Goal: Task Accomplishment & Management: Use online tool/utility

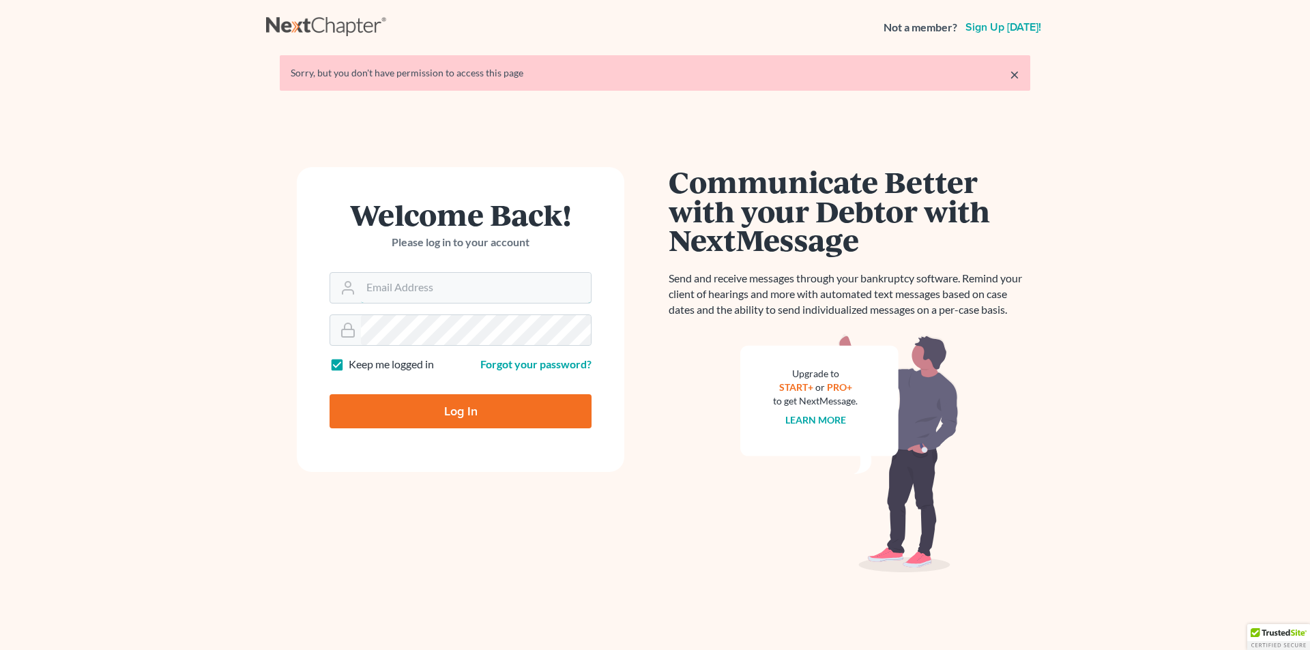
type input "eric@brandonlawyer.com"
click at [510, 409] on input "Log In" at bounding box center [461, 411] width 262 height 34
type input "Thinking..."
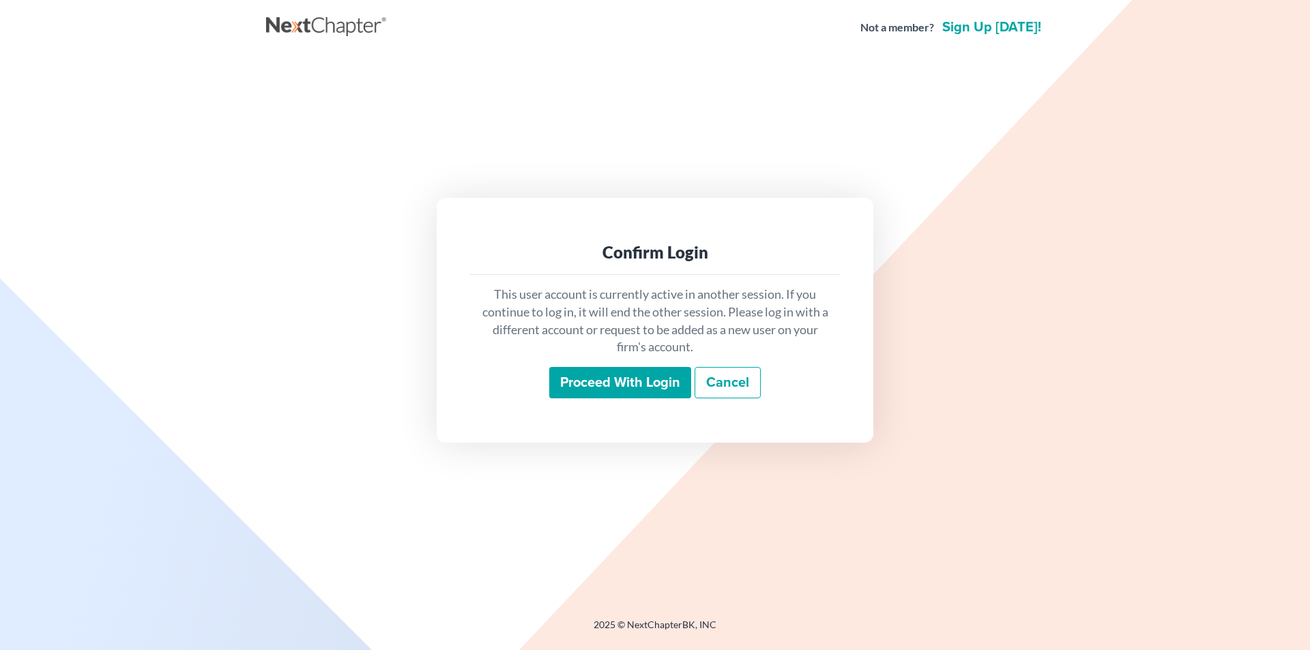
click at [594, 386] on input "Proceed with login" at bounding box center [620, 382] width 142 height 31
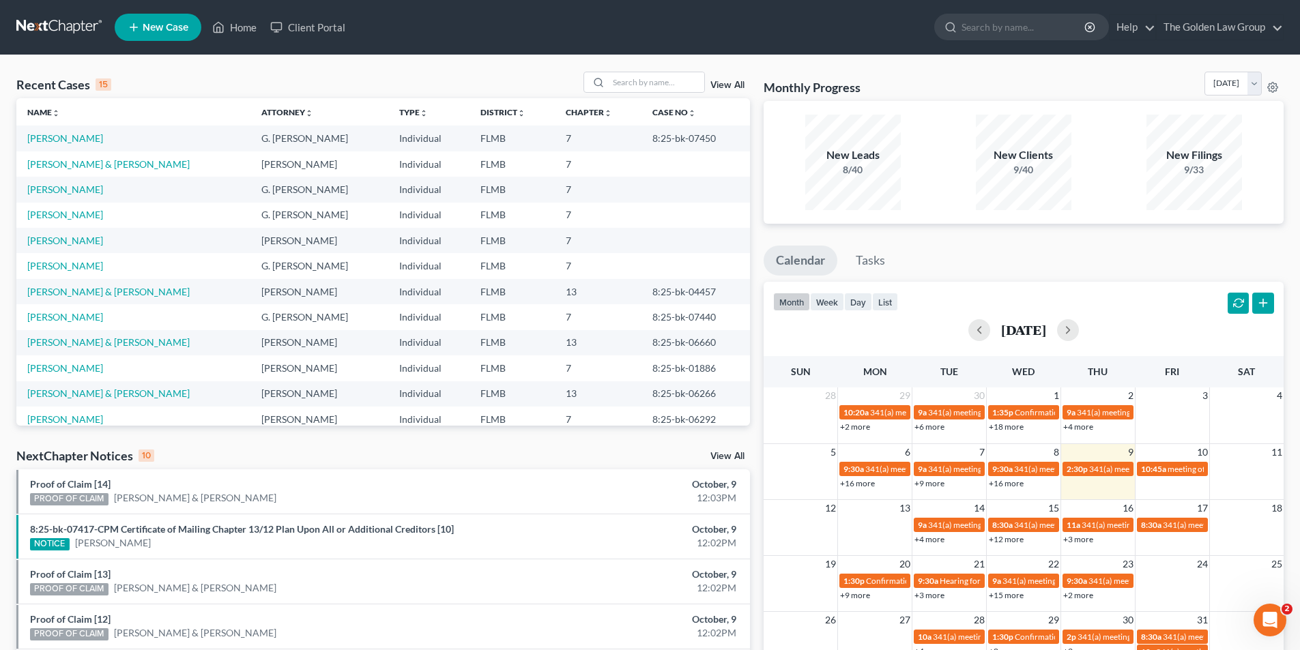
scroll to position [93, 0]
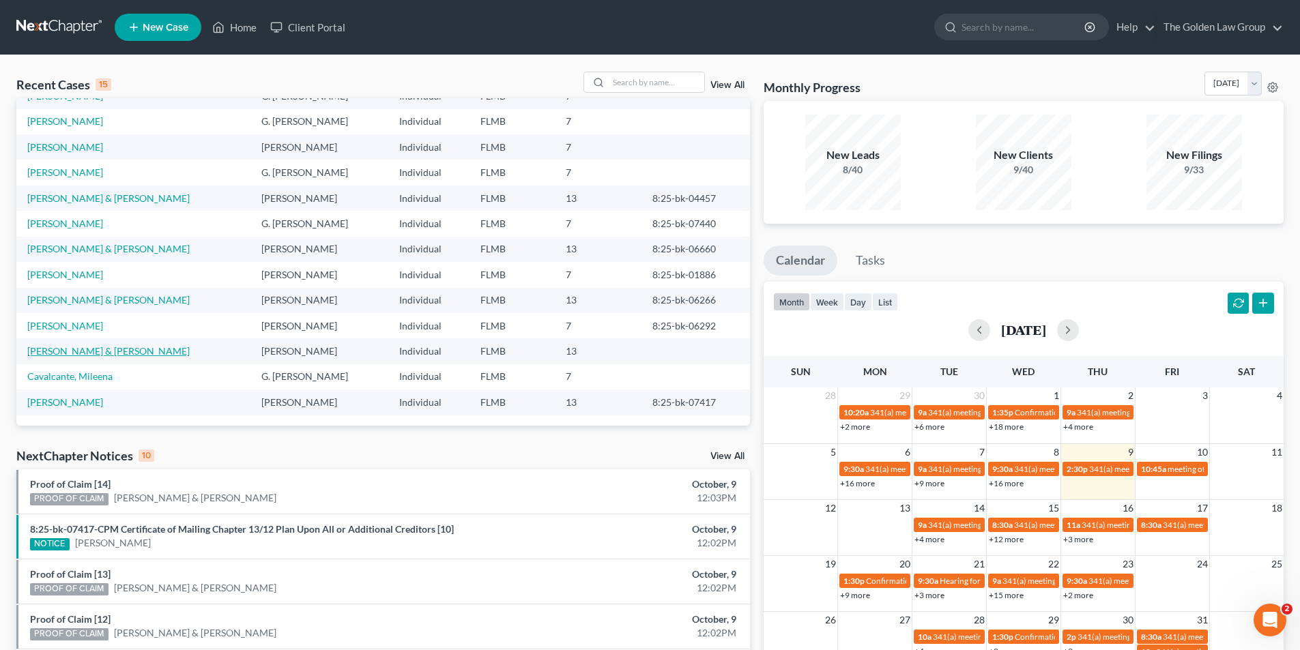
click at [91, 351] on link "[PERSON_NAME] & [PERSON_NAME]" at bounding box center [108, 351] width 162 height 12
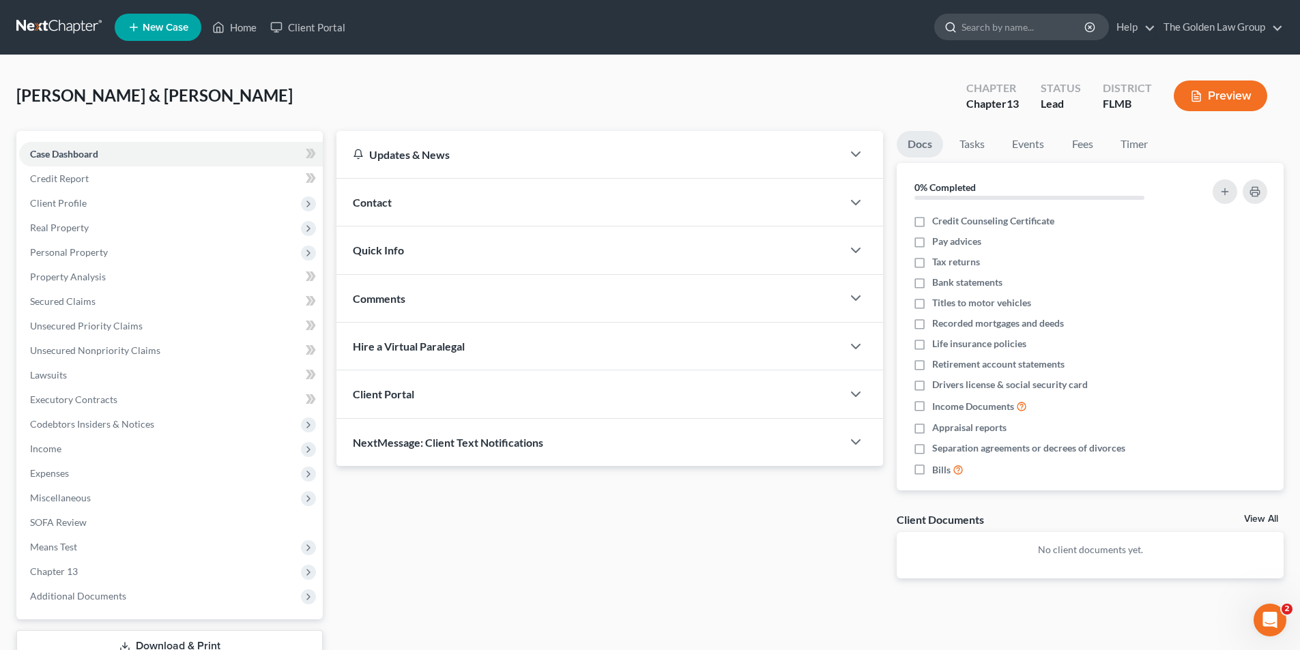
click at [978, 25] on input "search" at bounding box center [1023, 26] width 125 height 25
click at [74, 276] on span "Property Analysis" at bounding box center [68, 277] width 76 height 12
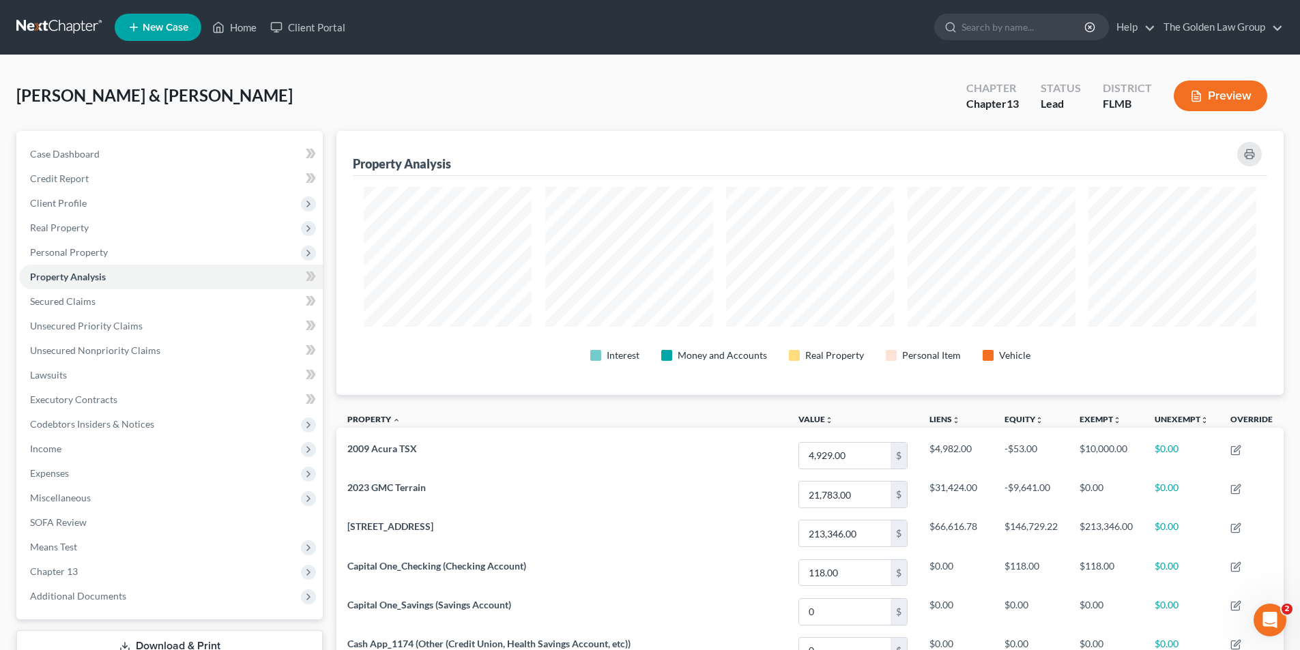
click at [1216, 90] on button "Preview" at bounding box center [1219, 96] width 93 height 31
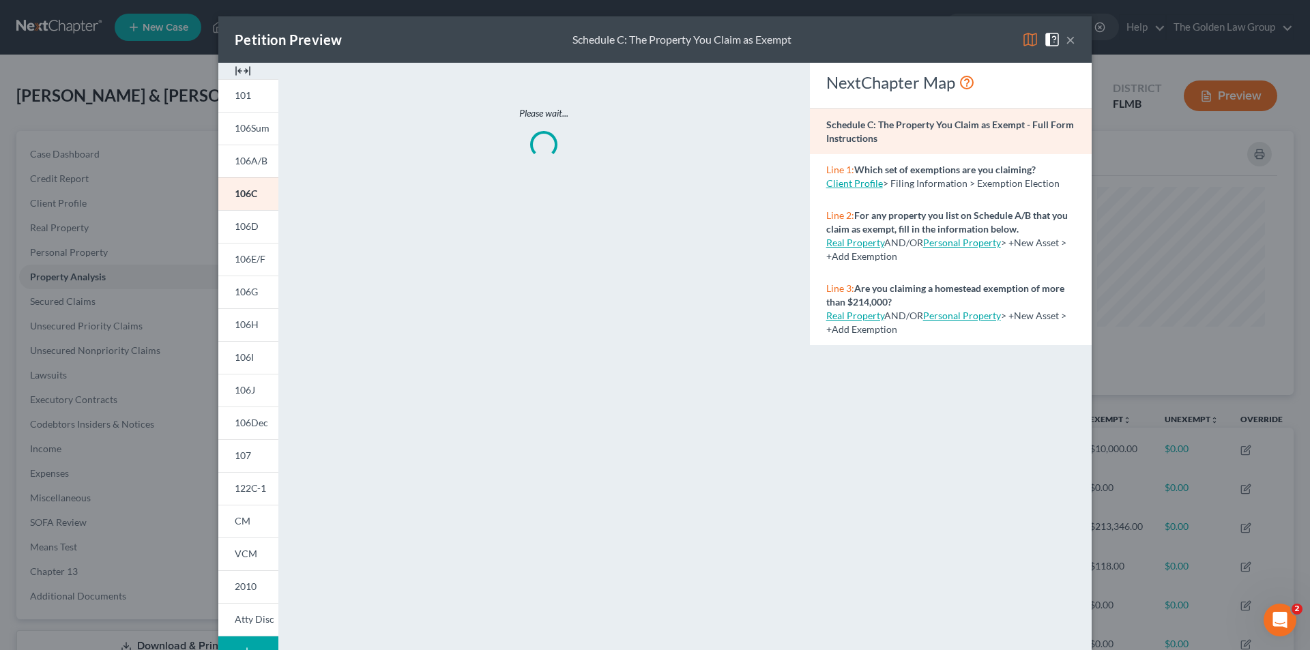
scroll to position [265, 954]
click at [244, 98] on span "101" at bounding box center [243, 95] width 16 height 12
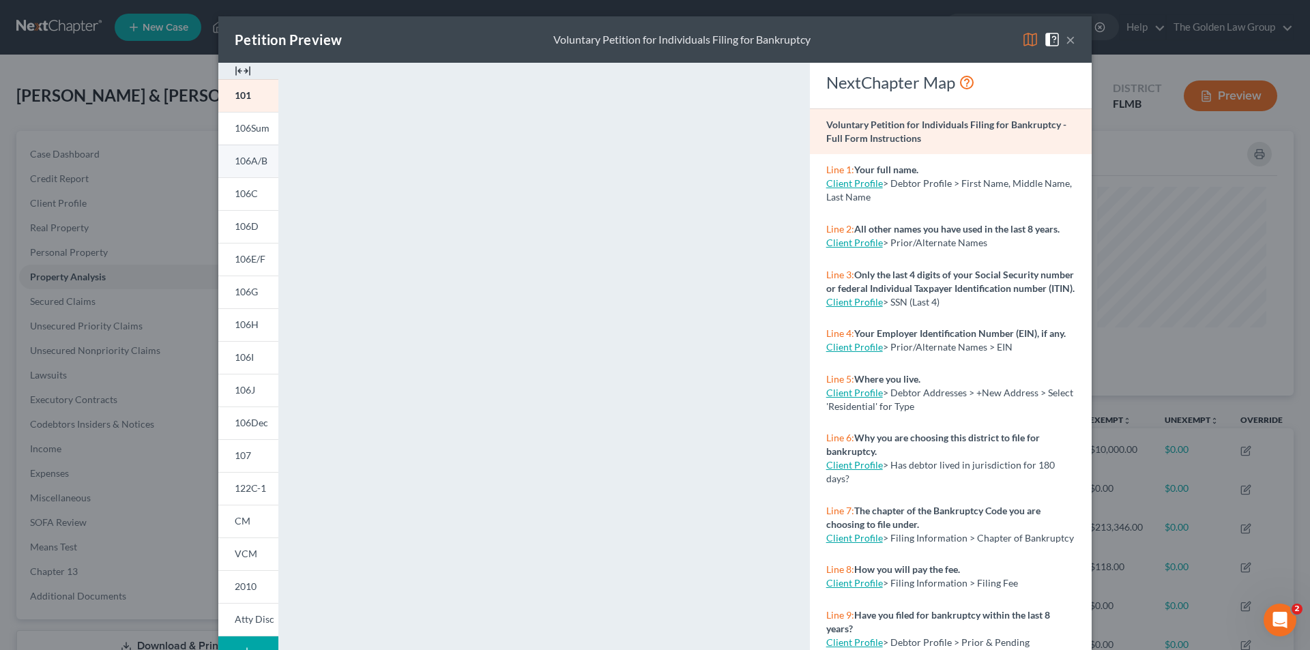
click at [252, 159] on span "106A/B" at bounding box center [251, 161] width 33 height 12
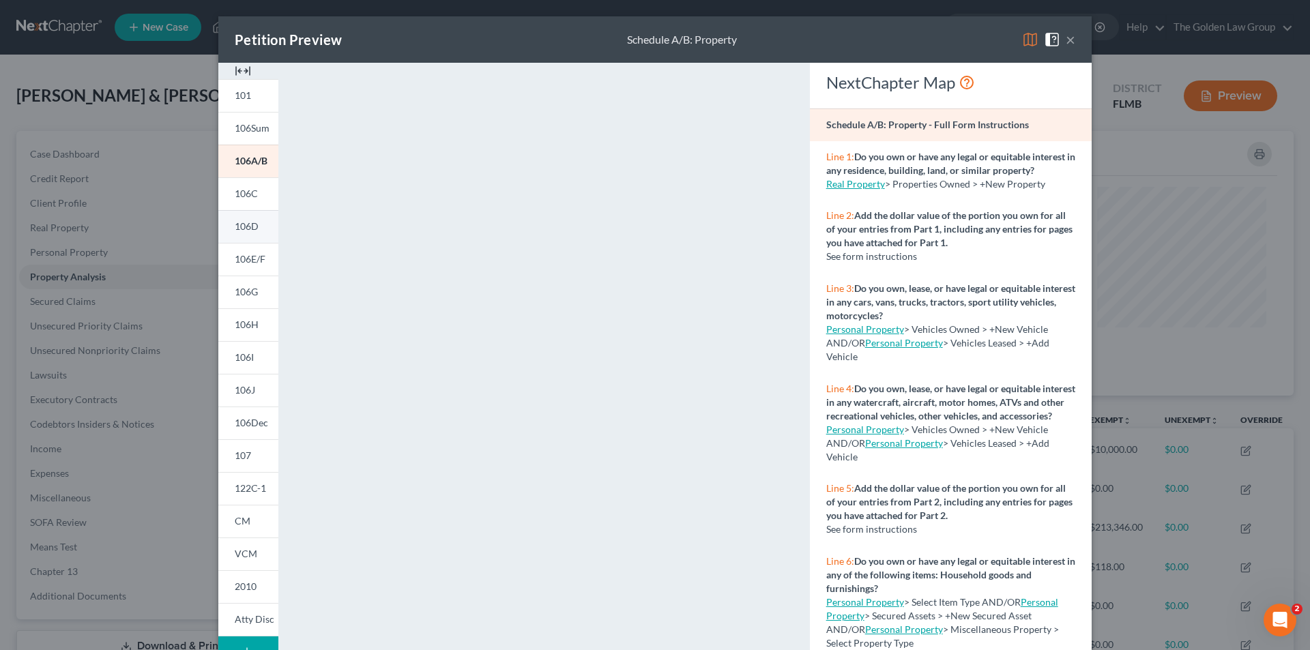
click at [247, 224] on span "106D" at bounding box center [247, 226] width 24 height 12
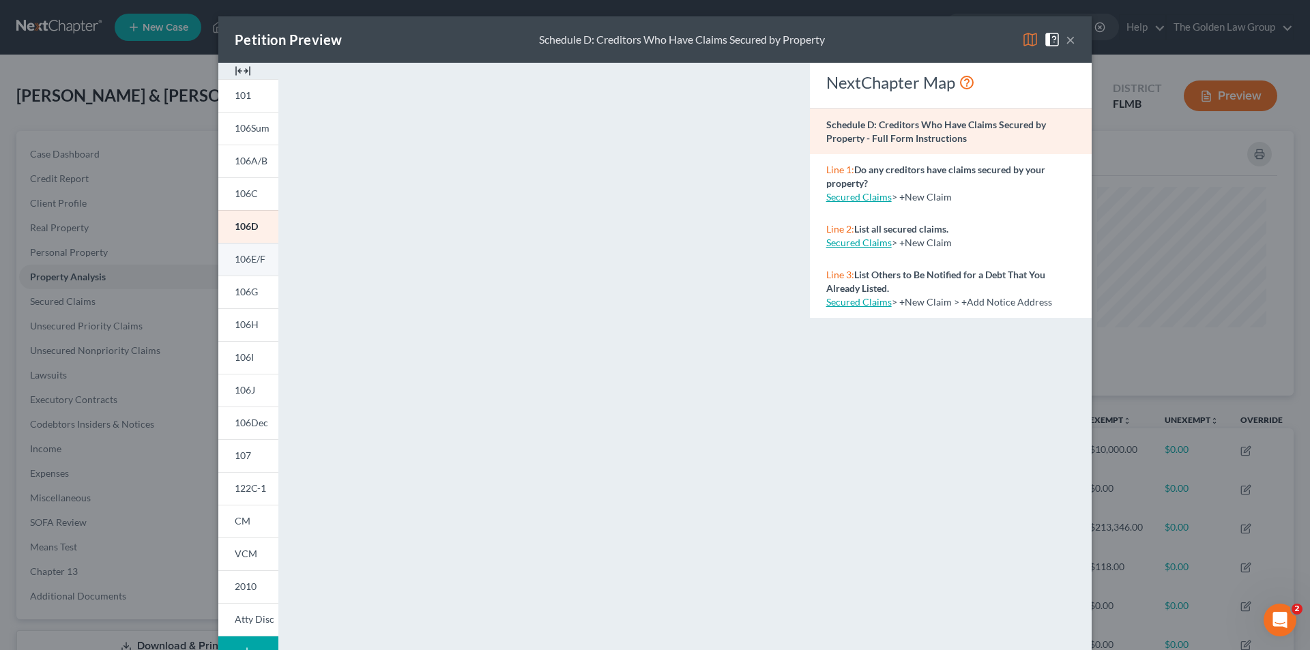
click at [237, 256] on span "106E/F" at bounding box center [250, 259] width 31 height 12
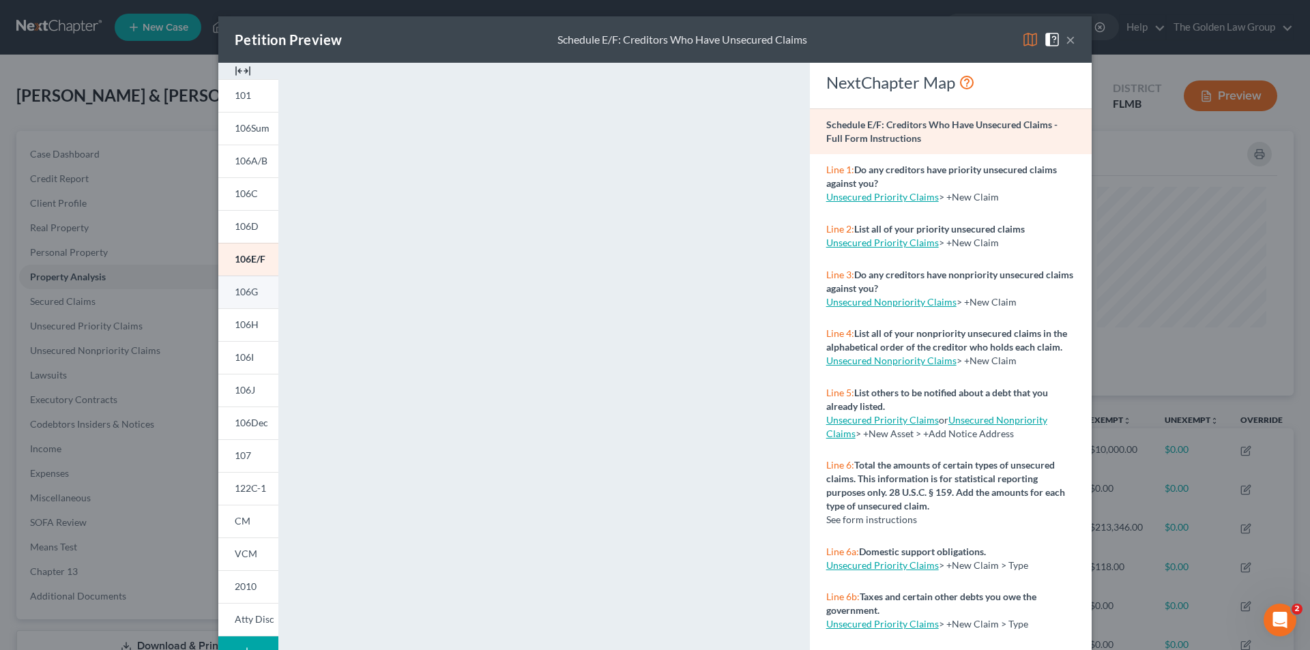
click at [248, 292] on span "106G" at bounding box center [246, 292] width 23 height 12
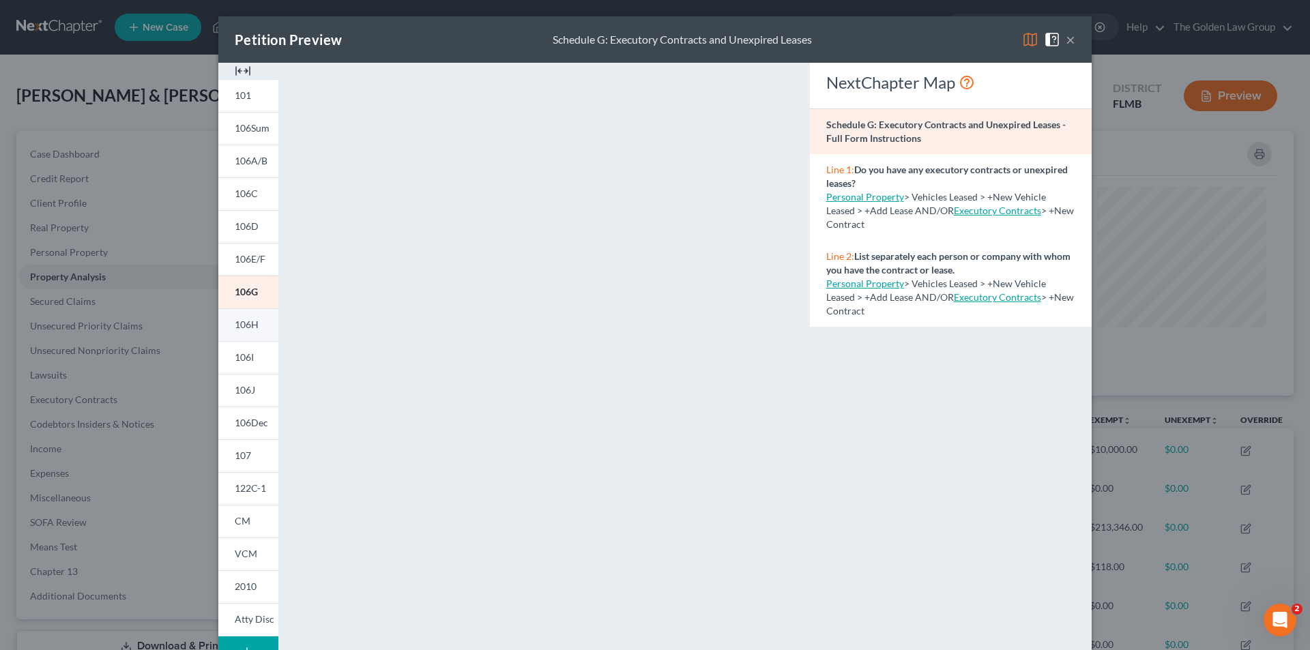
click at [250, 320] on span "106H" at bounding box center [247, 325] width 24 height 12
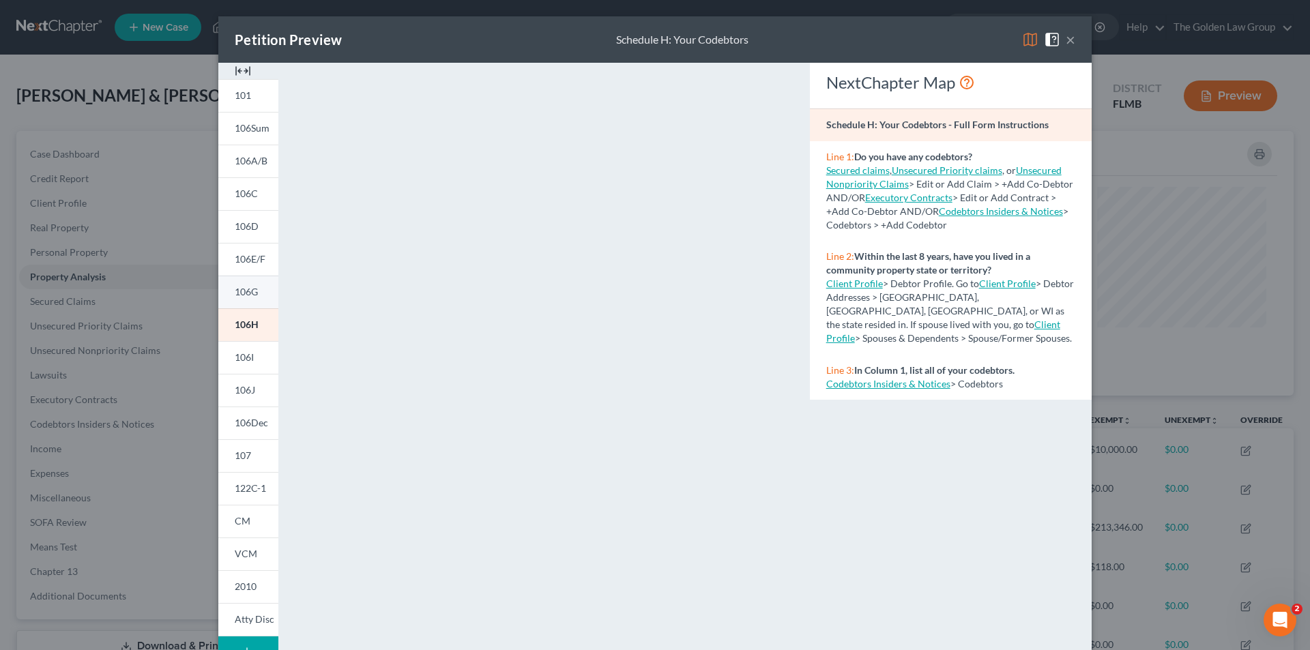
click at [251, 289] on span "106G" at bounding box center [246, 292] width 23 height 12
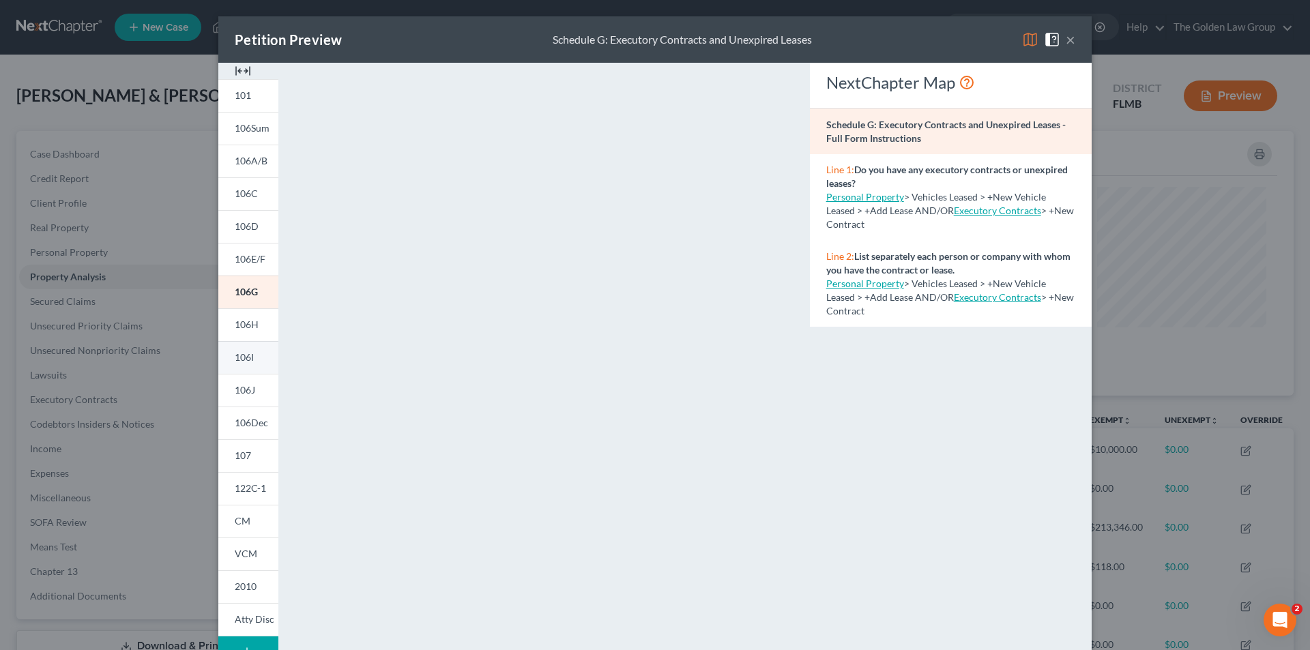
click at [247, 359] on span "106I" at bounding box center [244, 357] width 19 height 12
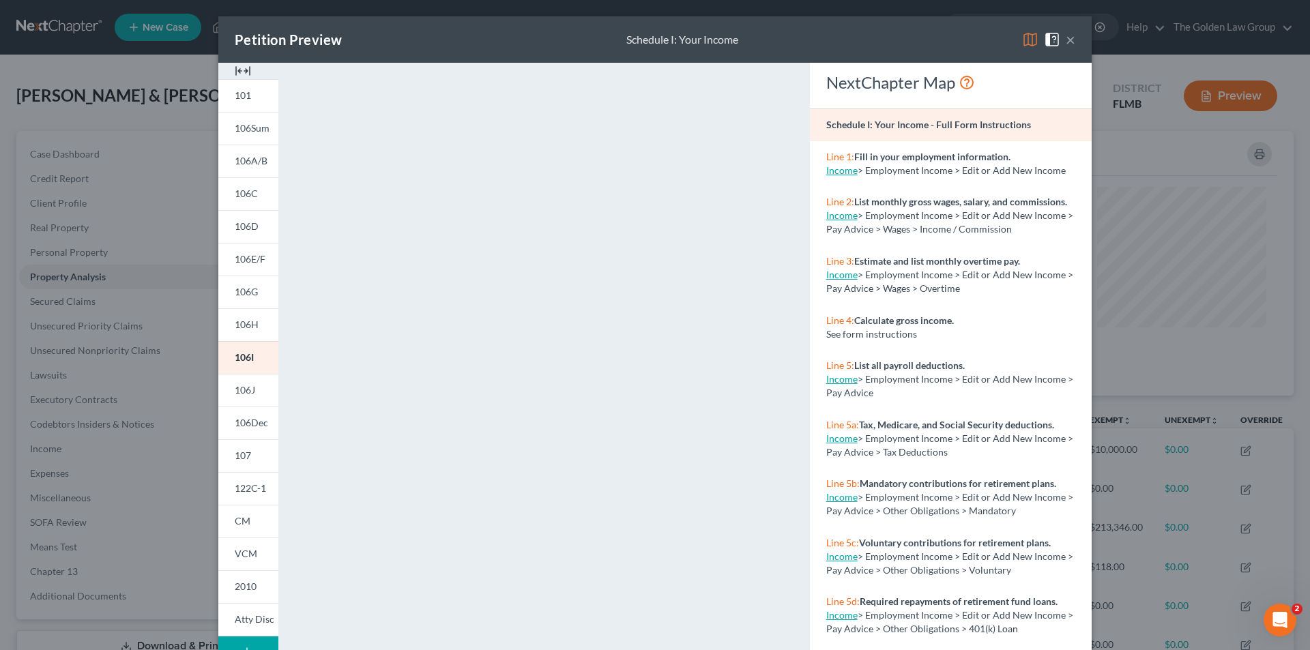
scroll to position [119, 0]
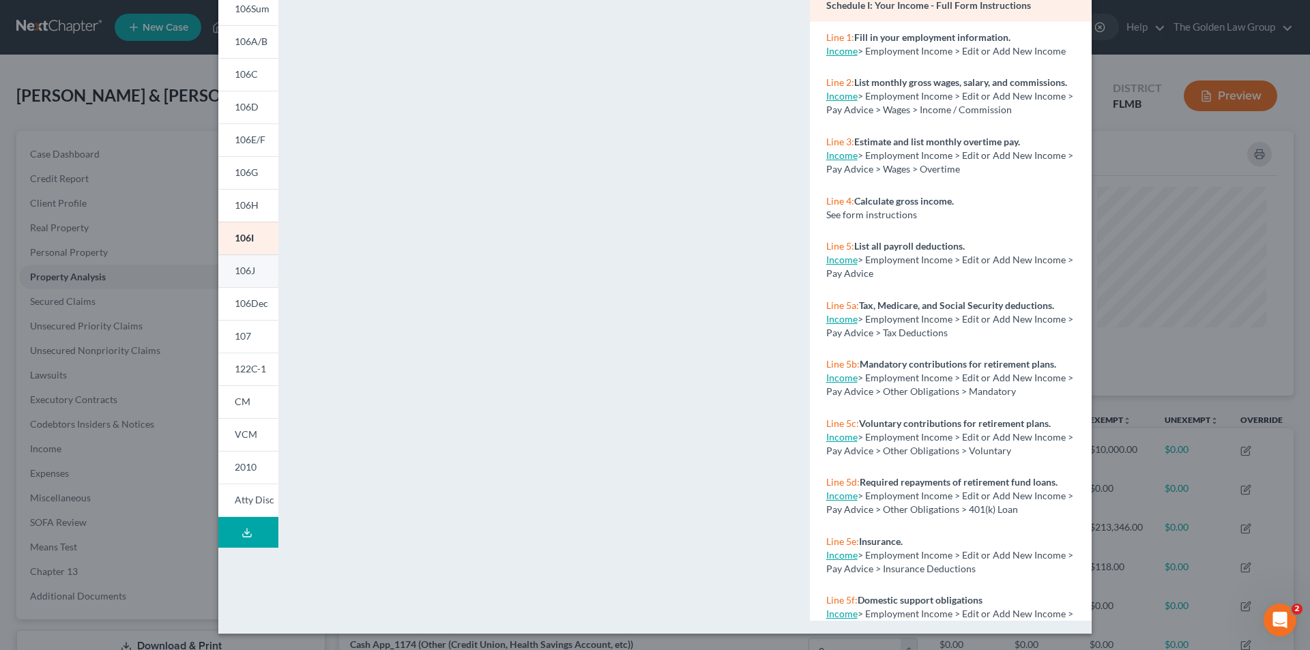
click at [236, 265] on span "106J" at bounding box center [245, 271] width 20 height 12
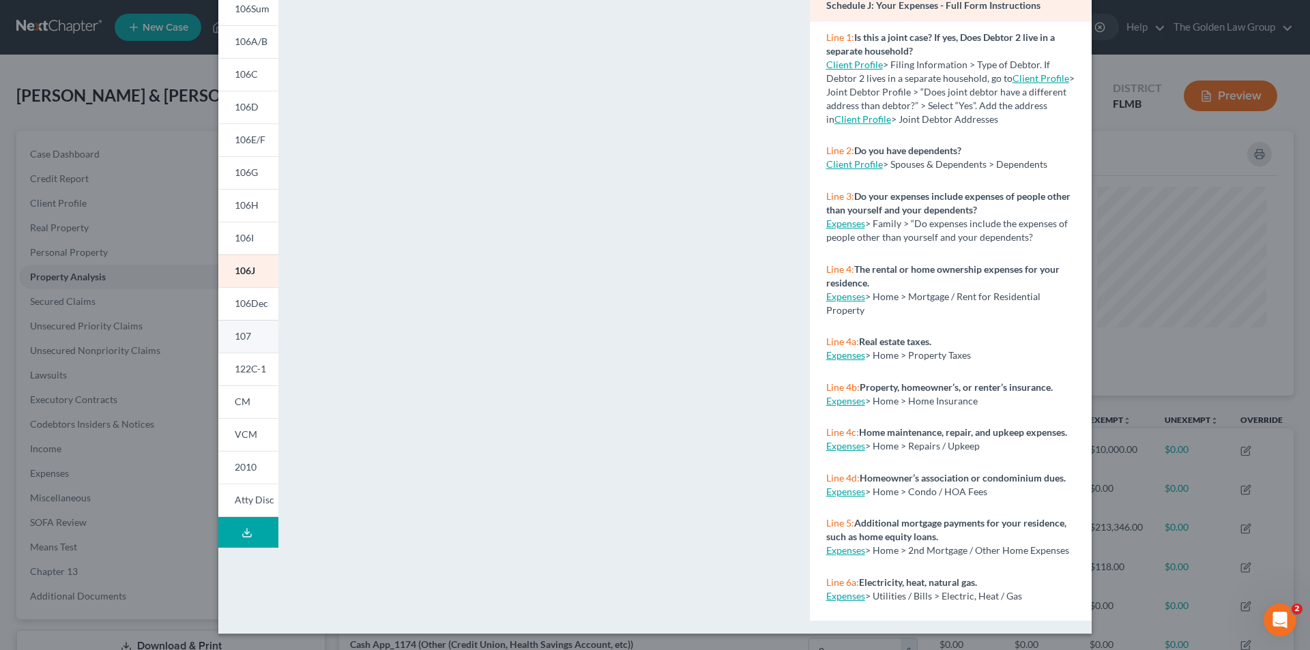
click at [242, 330] on link "107" at bounding box center [248, 336] width 60 height 33
